Goal: Task Accomplishment & Management: Complete application form

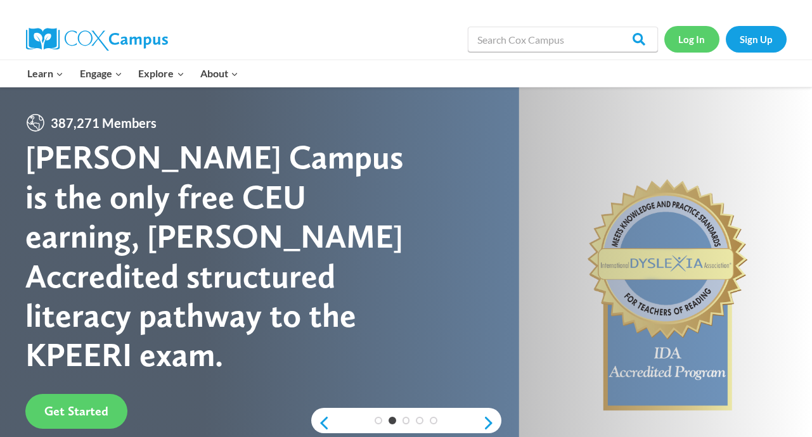
click at [702, 42] on link "Log In" at bounding box center [691, 39] width 55 height 26
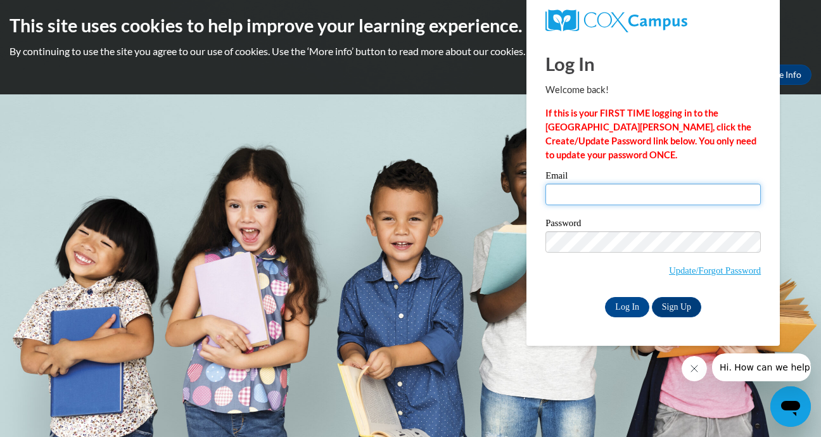
click at [629, 193] on input "Email" at bounding box center [654, 195] width 216 height 22
type input "[EMAIL_ADDRESS][DOMAIN_NAME]"
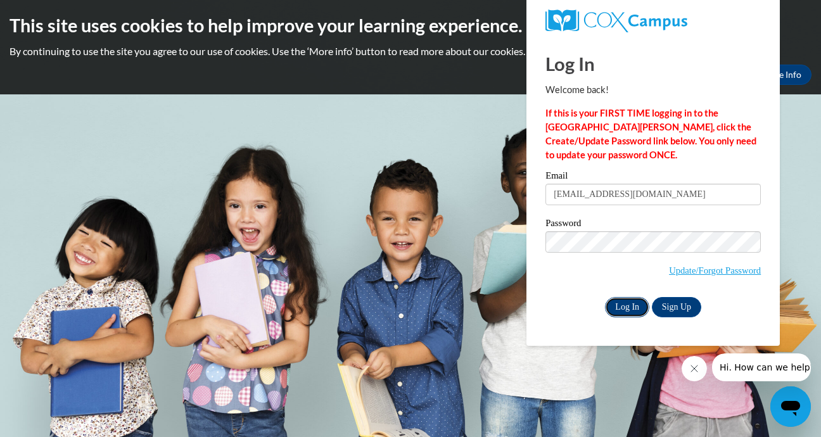
click at [630, 304] on input "Log In" at bounding box center [627, 307] width 44 height 20
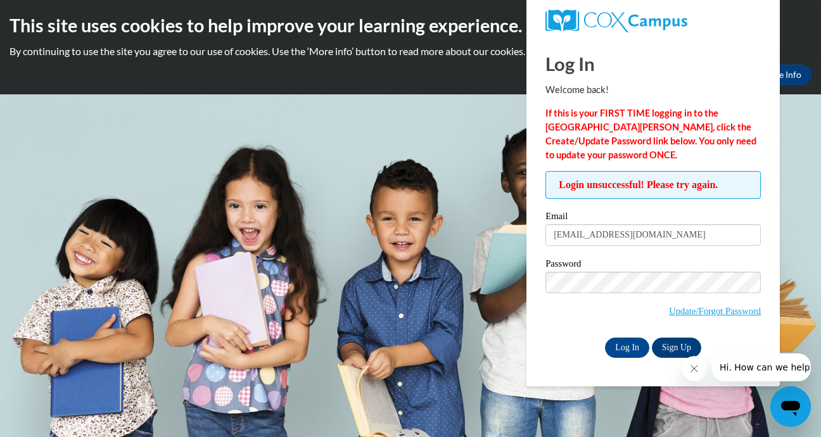
click at [727, 316] on span "Update/Forgot Password" at bounding box center [715, 311] width 92 height 14
click at [726, 308] on link "Update/Forgot Password" at bounding box center [715, 311] width 92 height 10
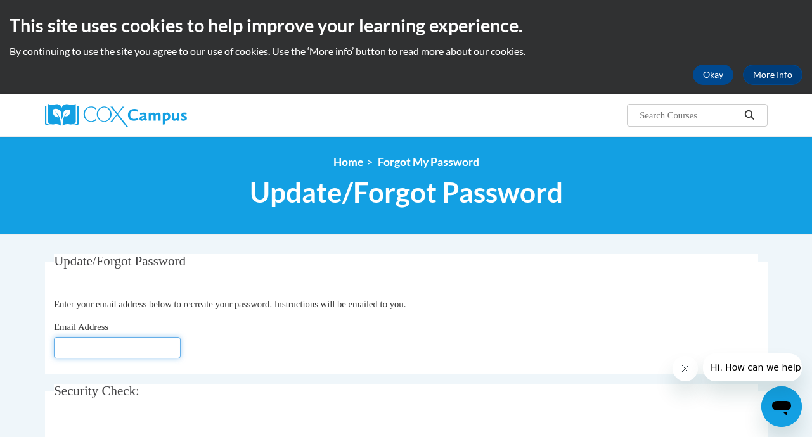
click at [84, 342] on input "Email Address" at bounding box center [117, 348] width 127 height 22
type input "[EMAIL_ADDRESS][DOMAIN_NAME]"
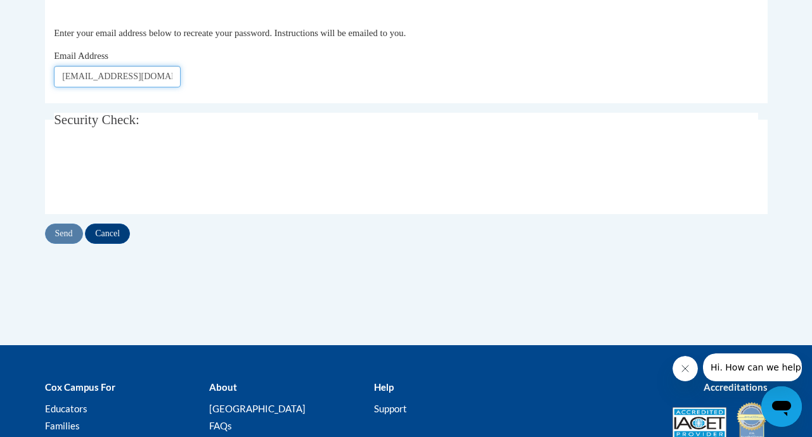
scroll to position [334, 0]
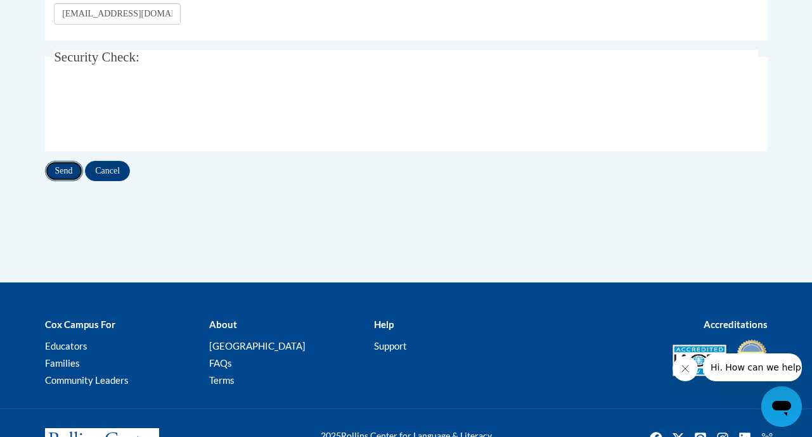
click at [45, 172] on input "Send" at bounding box center [64, 171] width 38 height 20
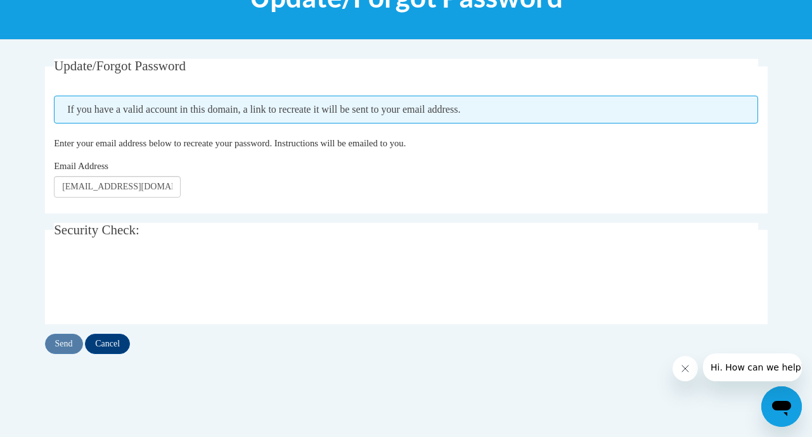
scroll to position [196, 0]
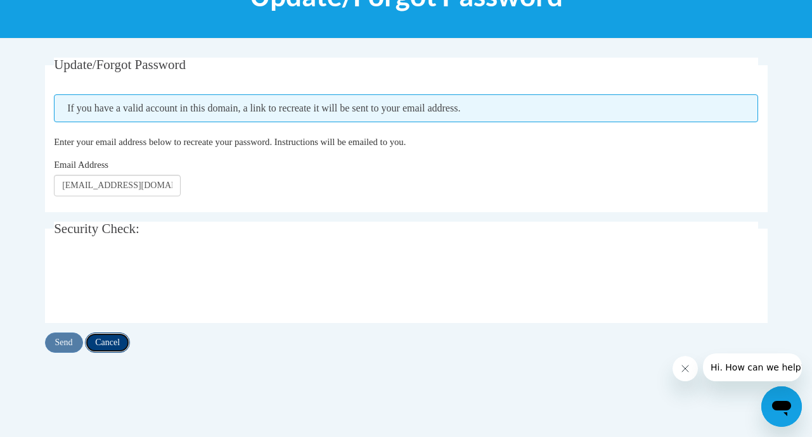
click at [85, 344] on input "Cancel" at bounding box center [107, 343] width 45 height 20
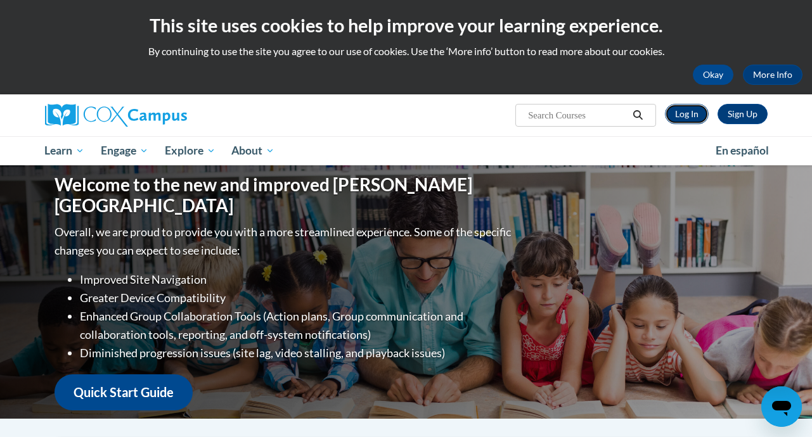
click at [709, 112] on link "Log In" at bounding box center [687, 114] width 44 height 20
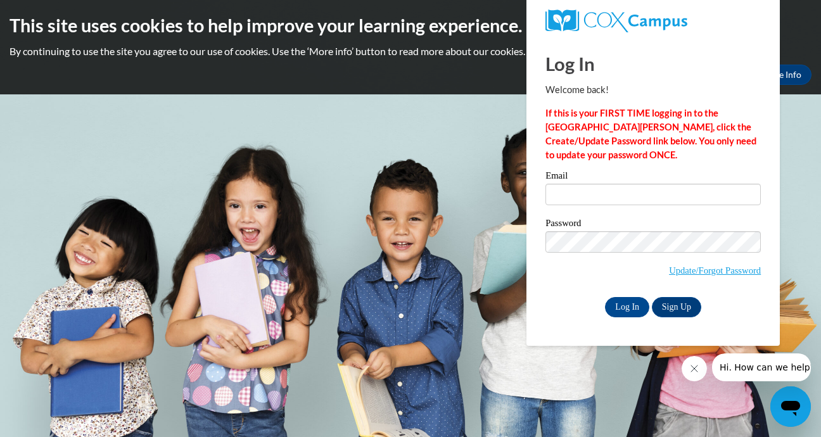
type input "[EMAIL_ADDRESS][DOMAIN_NAME]"
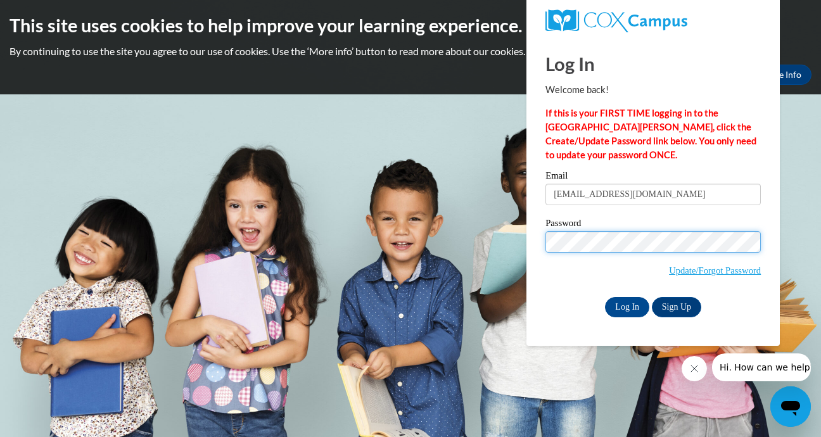
click at [466, 268] on body "This site uses cookies to help improve your learning experience. By continuing …" at bounding box center [410, 218] width 821 height 437
click at [605, 297] on input "Log In" at bounding box center [627, 307] width 44 height 20
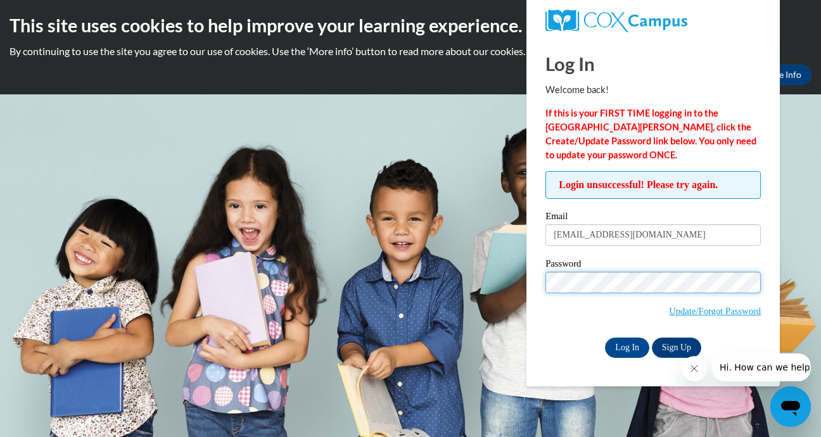
click at [605, 338] on input "Log In" at bounding box center [627, 348] width 44 height 20
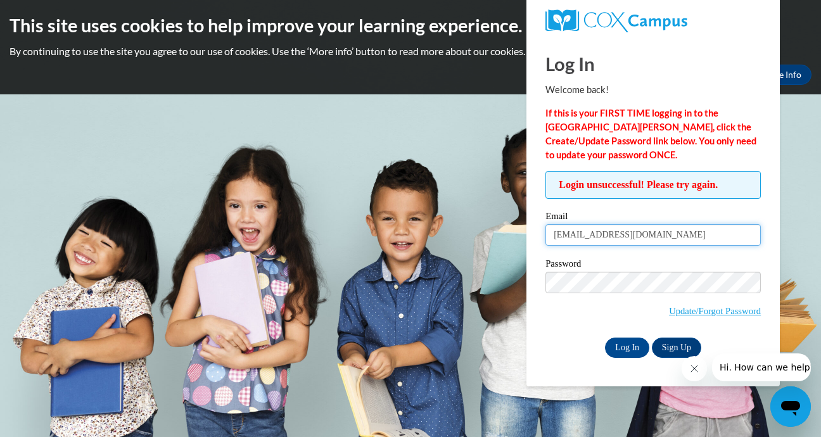
drag, startPoint x: 686, startPoint y: 232, endPoint x: 133, endPoint y: 300, distance: 556.9
click at [133, 300] on body "This site uses cookies to help improve your learning experience. By continuing …" at bounding box center [410, 218] width 821 height 437
click at [624, 240] on input "Uniqua" at bounding box center [654, 235] width 216 height 22
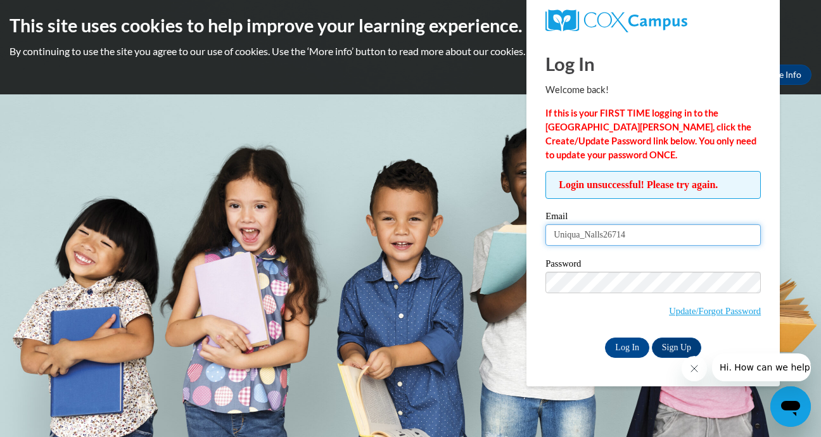
type input "Uniqua_Nalls26714"
click at [544, 338] on div "Login unsuccessful! Please try again. Please enter your email! Please enter you…" at bounding box center [653, 264] width 235 height 186
click at [629, 342] on input "Log In" at bounding box center [627, 348] width 44 height 20
click at [570, 331] on div "Password Update/Forgot Password" at bounding box center [654, 296] width 216 height 75
click at [629, 350] on input "Log In" at bounding box center [627, 348] width 44 height 20
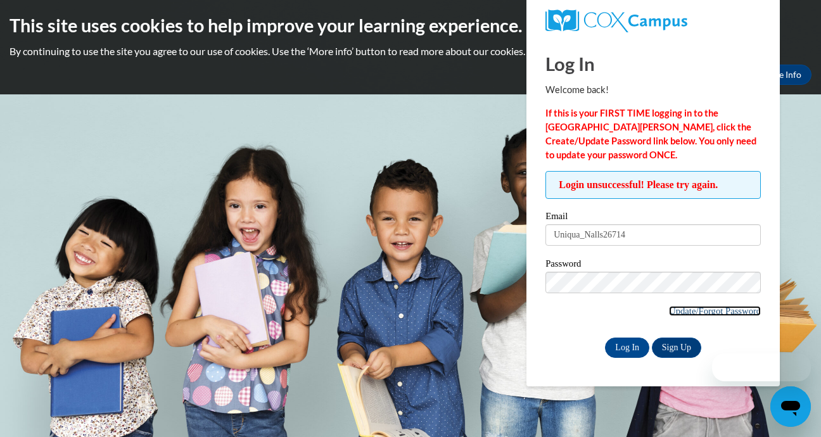
click at [685, 312] on link "Update/Forgot Password" at bounding box center [715, 311] width 92 height 10
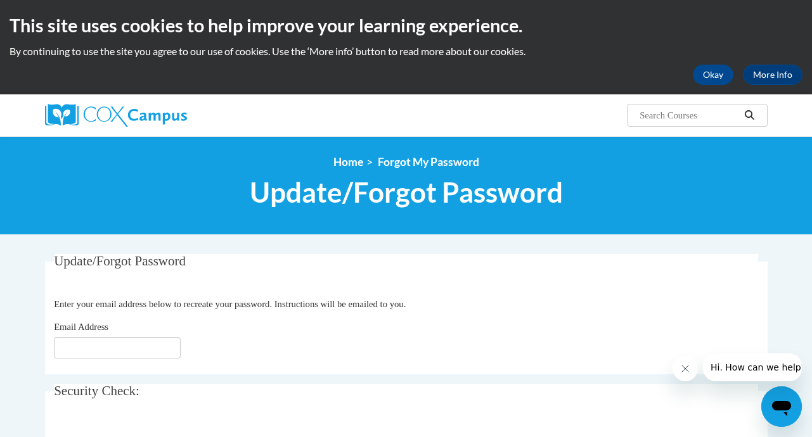
click at [683, 312] on fieldset "Update/Forgot Password Please enter your email address Enter your email address…" at bounding box center [406, 314] width 723 height 120
click at [99, 340] on input "Email Address" at bounding box center [117, 348] width 127 height 22
type input "tweetiepoo1@yahoo.com"
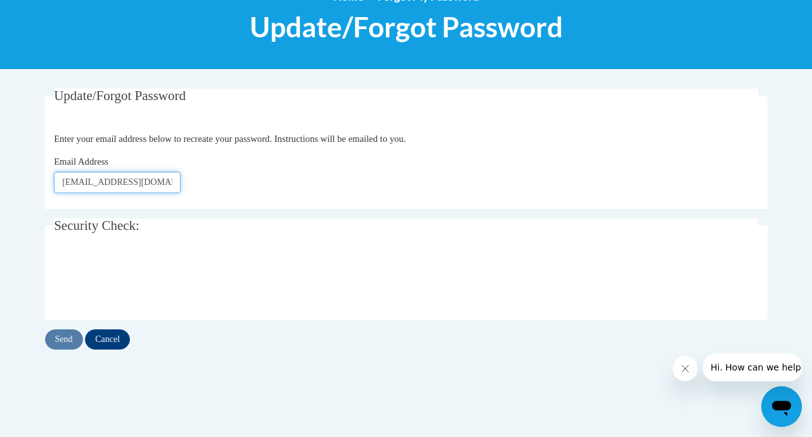
scroll to position [197, 0]
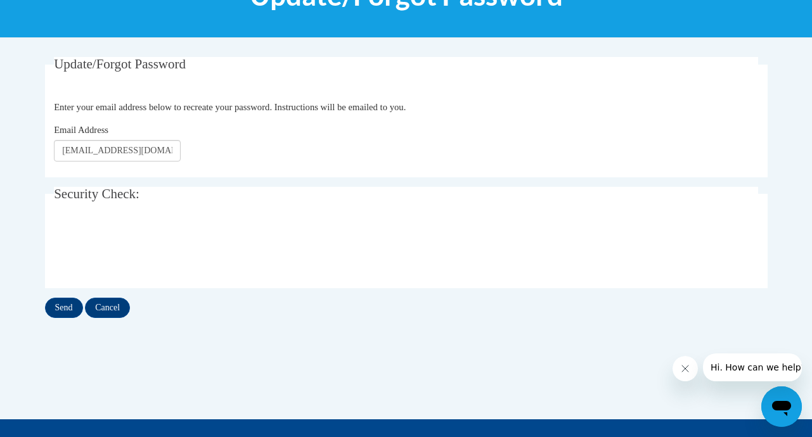
click at [56, 300] on div "Send Cancel" at bounding box center [406, 308] width 723 height 20
click at [45, 307] on input "Send" at bounding box center [64, 308] width 38 height 20
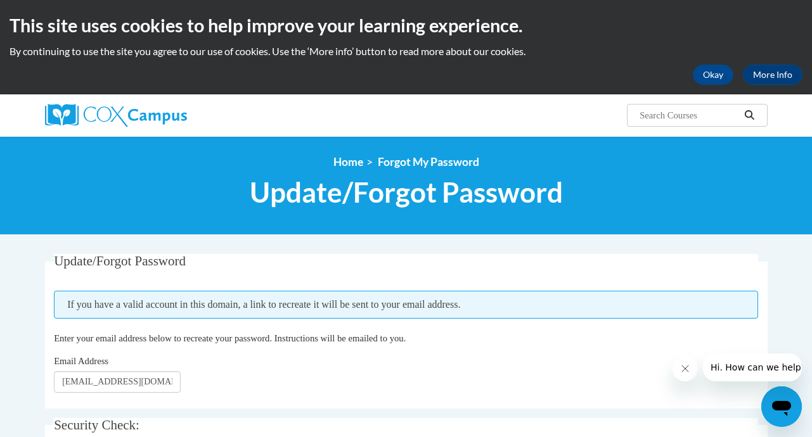
scroll to position [155, 0]
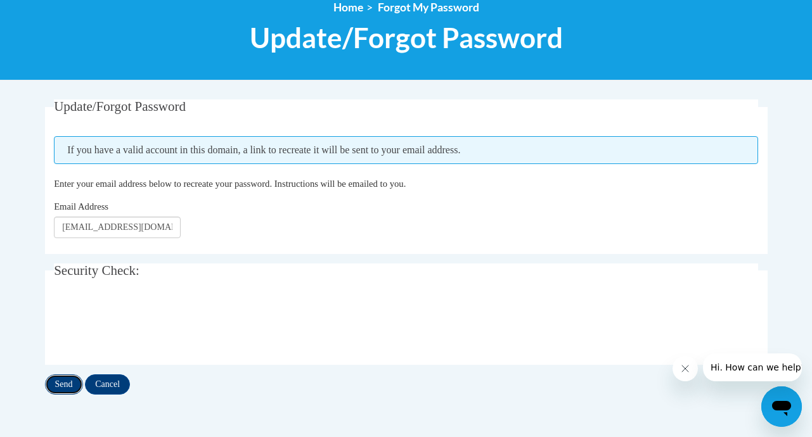
click at [45, 387] on input "Send" at bounding box center [64, 385] width 38 height 20
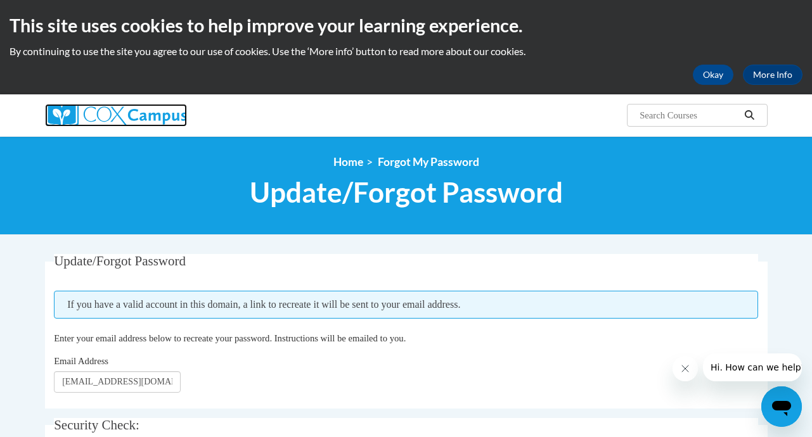
click at [72, 117] on img at bounding box center [116, 115] width 142 height 23
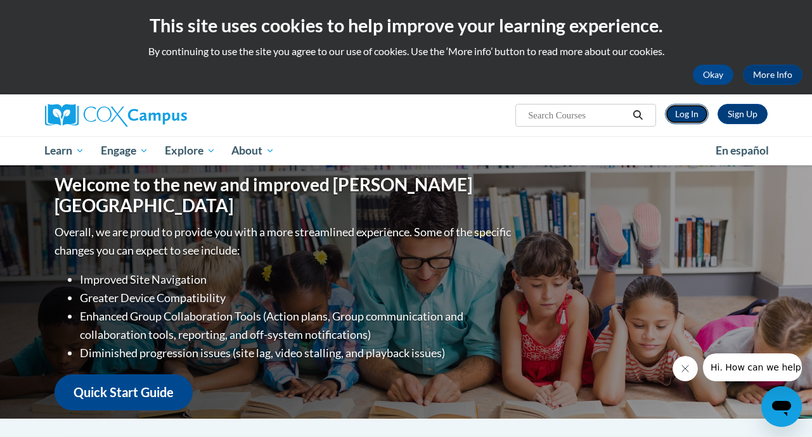
click at [709, 115] on link "Log In" at bounding box center [687, 114] width 44 height 20
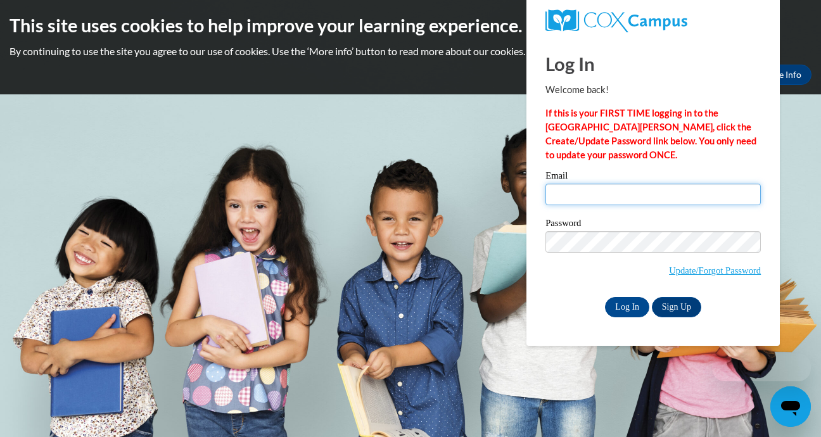
click at [655, 203] on input "Email" at bounding box center [654, 195] width 216 height 22
type input "[EMAIL_ADDRESS][DOMAIN_NAME]"
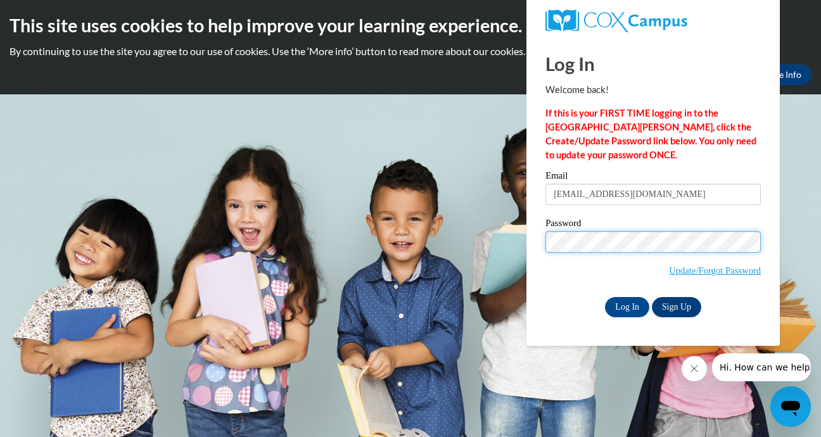
click at [605, 297] on input "Log In" at bounding box center [627, 307] width 44 height 20
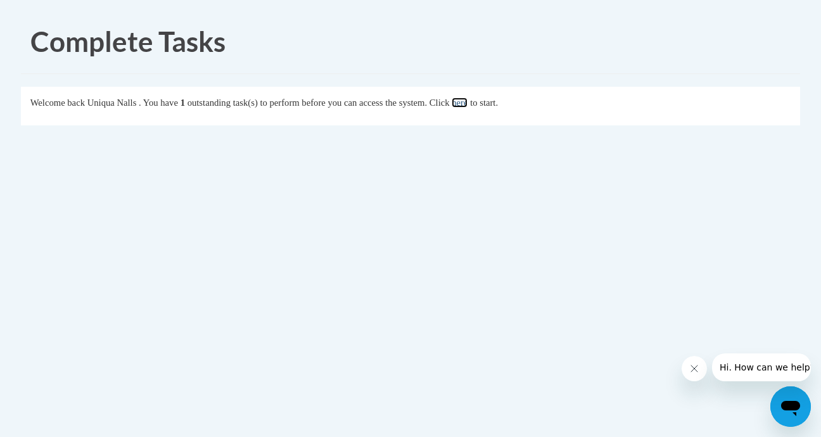
click at [468, 99] on link "here" at bounding box center [460, 103] width 16 height 10
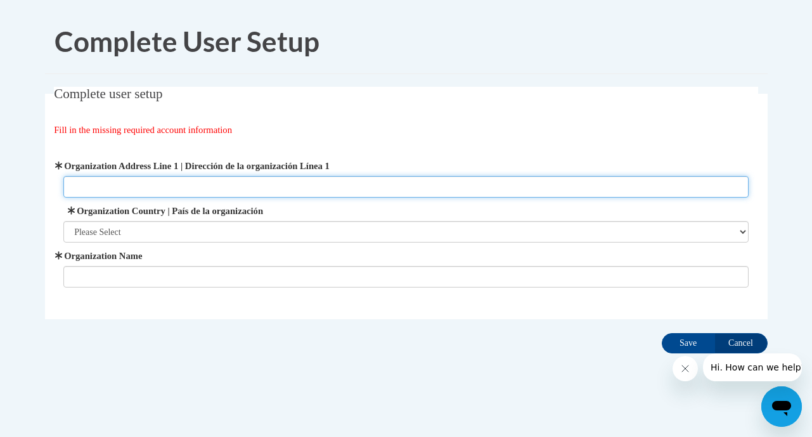
click at [171, 184] on input "Organization Address Line 1 | Dirección de la organización Línea 1" at bounding box center [405, 187] width 685 height 22
click at [163, 186] on input "1187" at bounding box center [405, 187] width 685 height 22
type input "1187 Morrow Rd"
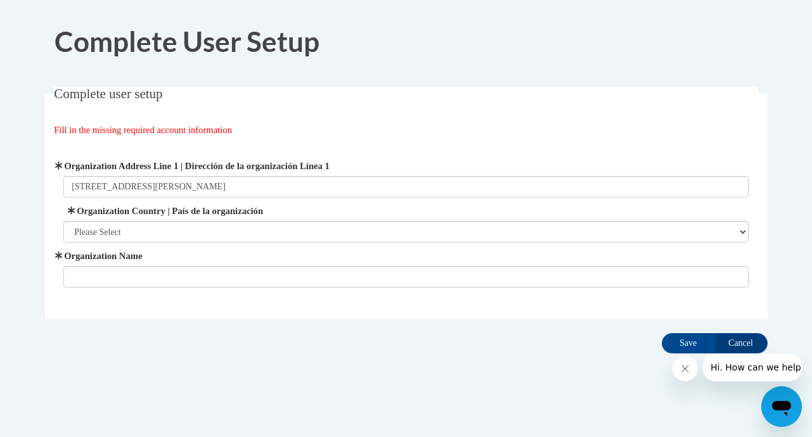
click at [156, 218] on label "Organization Country | País de la organización" at bounding box center [405, 211] width 685 height 14
click at [156, 221] on select "Please Select United States | Estados Unidos Outside of the United States | Fue…" at bounding box center [405, 232] width 685 height 22
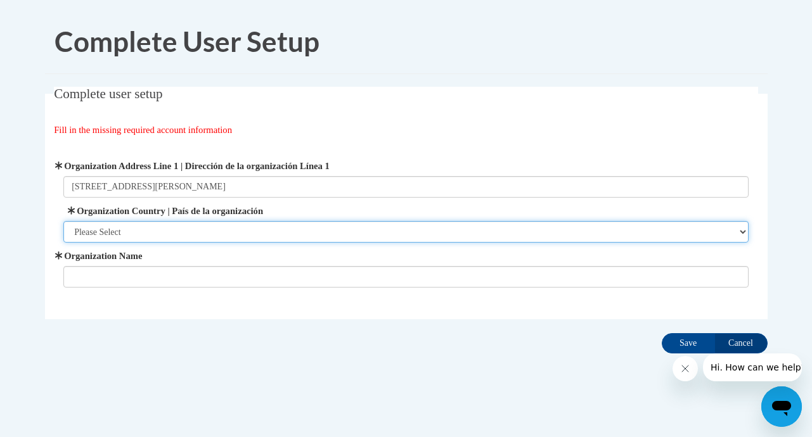
click at [156, 226] on select "Please Select United States | Estados Unidos Outside of the United States | Fue…" at bounding box center [405, 232] width 685 height 22
select select "ad49bcad-a171-4b2e-b99c-48b446064914"
click at [63, 221] on select "Please Select United States | Estados Unidos Outside of the United States | Fue…" at bounding box center [405, 232] width 685 height 22
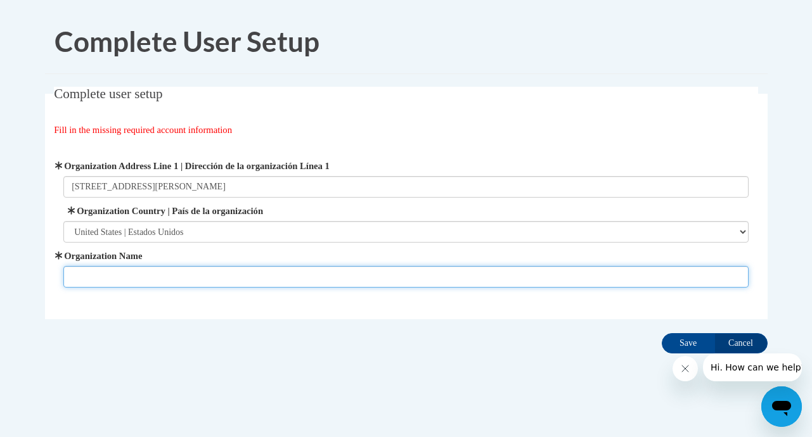
click at [143, 267] on input "Organization Name" at bounding box center [405, 277] width 685 height 22
type input "L2ea"
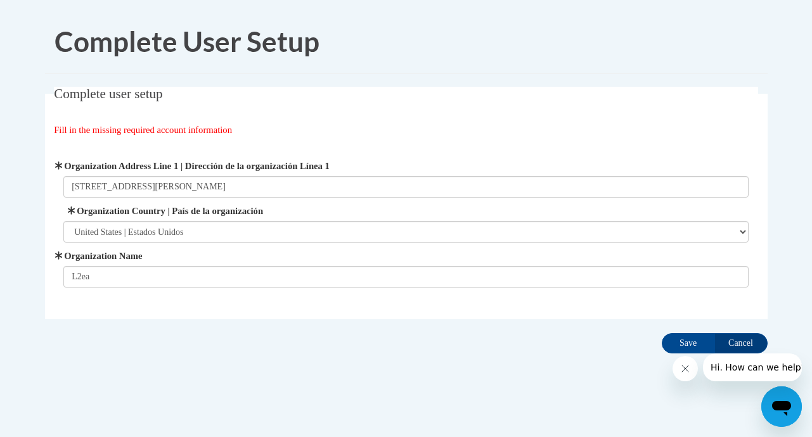
click at [690, 368] on button "Close message from company" at bounding box center [684, 368] width 25 height 25
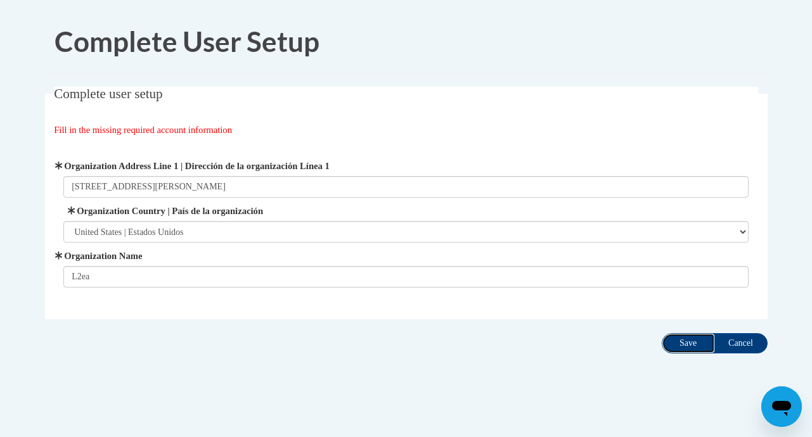
click at [715, 339] on input "Save" at bounding box center [688, 343] width 53 height 20
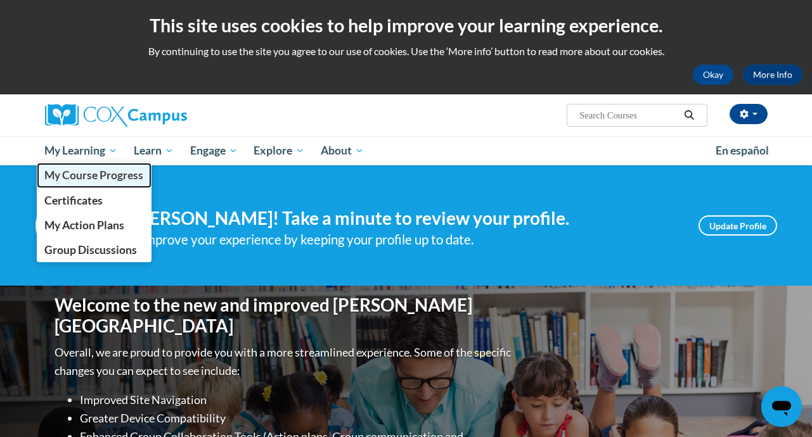
click at [84, 171] on span "My Course Progress" at bounding box center [93, 175] width 99 height 13
